Goal: Use online tool/utility

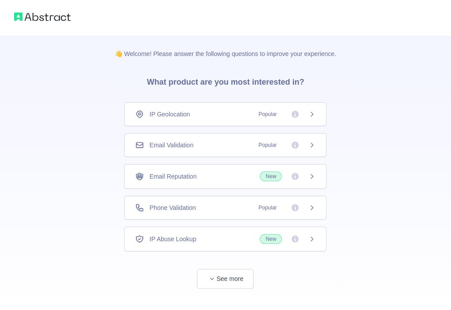
click at [217, 147] on div "Email Validation Popular" at bounding box center [225, 145] width 180 height 9
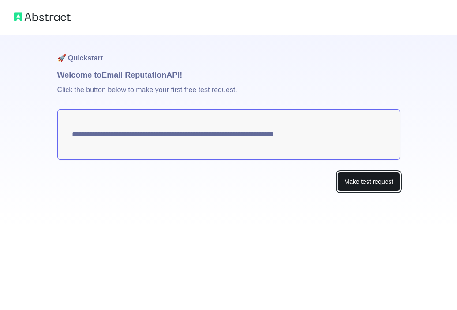
click at [371, 181] on button "Make test request" at bounding box center [369, 182] width 62 height 20
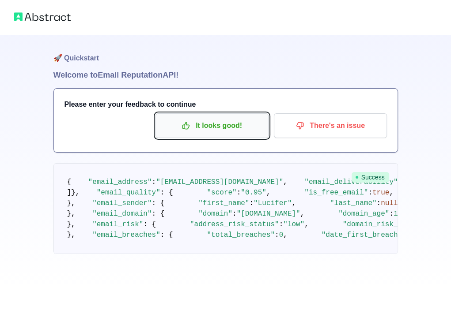
click at [233, 125] on p "It looks good!" at bounding box center [212, 125] width 100 height 15
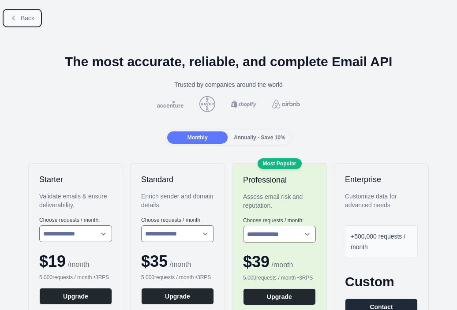
click at [18, 18] on button "Back" at bounding box center [22, 18] width 36 height 15
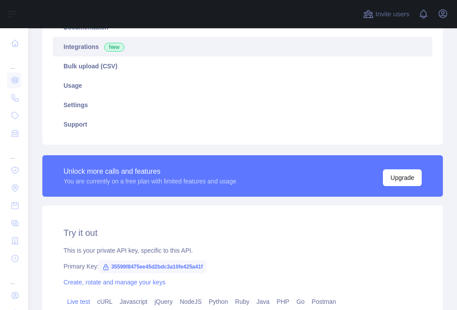
scroll to position [132, 0]
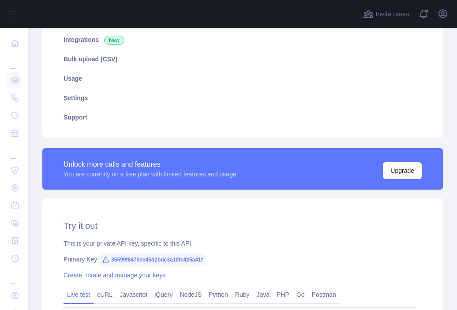
click at [150, 259] on span "35599f8475ee45d2bdc3a10fe425a41f" at bounding box center [153, 259] width 108 height 13
copy span "35599f8475ee45d2bdc3a10fe425a41f"
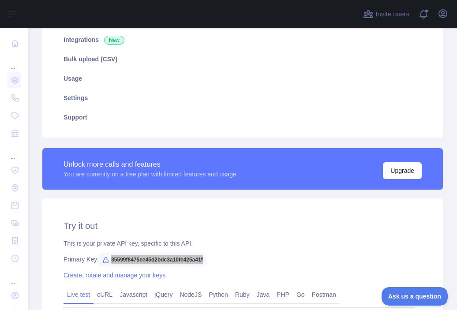
scroll to position [0, 0]
